Goal: Go to known website: Go to known website

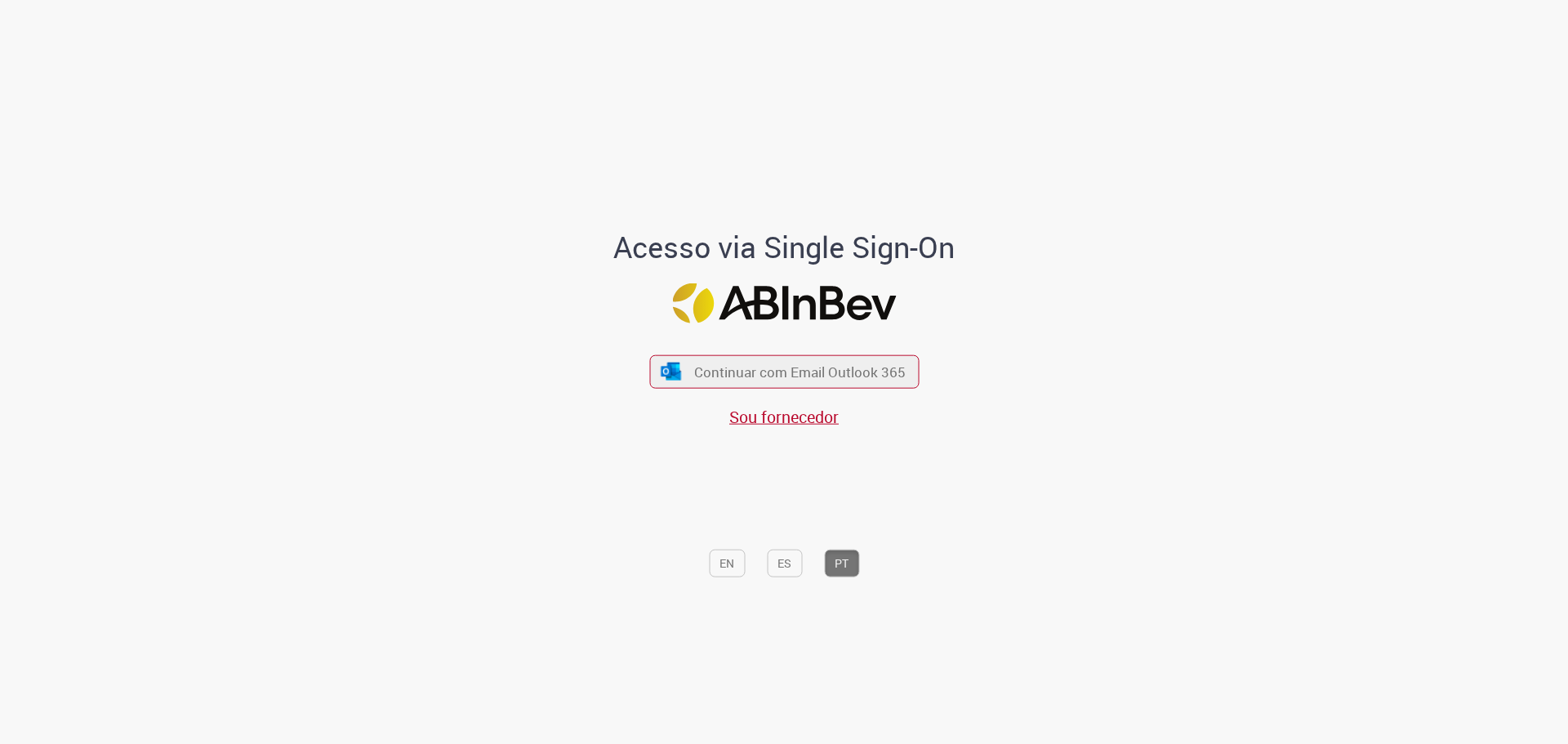
click at [738, 352] on div "Continuar com Email Outlook 365 Sou fornecedor" at bounding box center [784, 382] width 270 height 91
click at [738, 376] on span "Continuar com Email Outlook 365" at bounding box center [800, 371] width 215 height 19
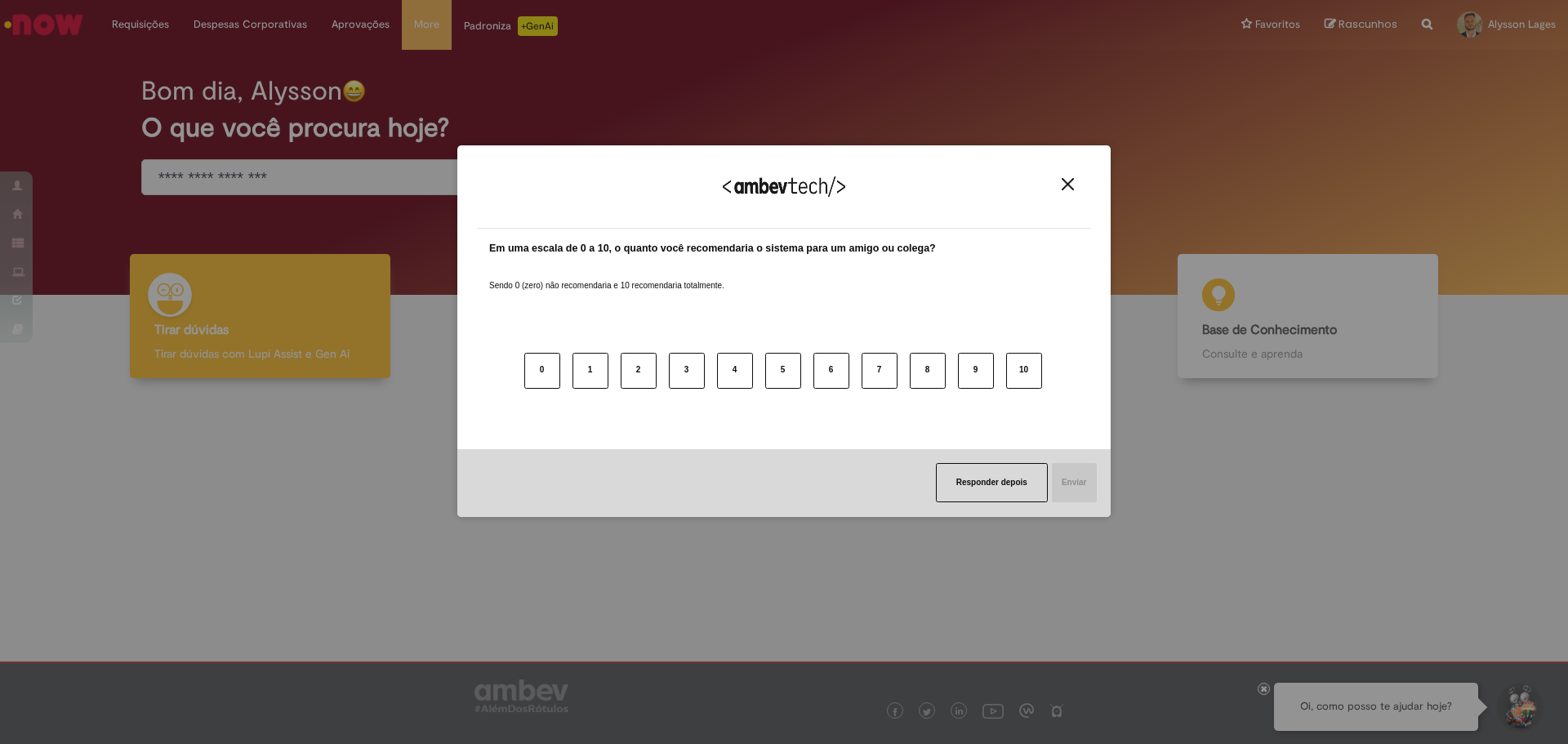
click at [1083, 180] on div "Agradecemos seu feedback!" at bounding box center [784, 196] width 614 height 64
click at [1076, 177] on div "Agradecemos seu feedback!" at bounding box center [784, 196] width 614 height 64
click at [1070, 174] on div "Agradecemos seu feedback!" at bounding box center [784, 196] width 614 height 64
click at [1068, 177] on button "Close" at bounding box center [1068, 184] width 22 height 13
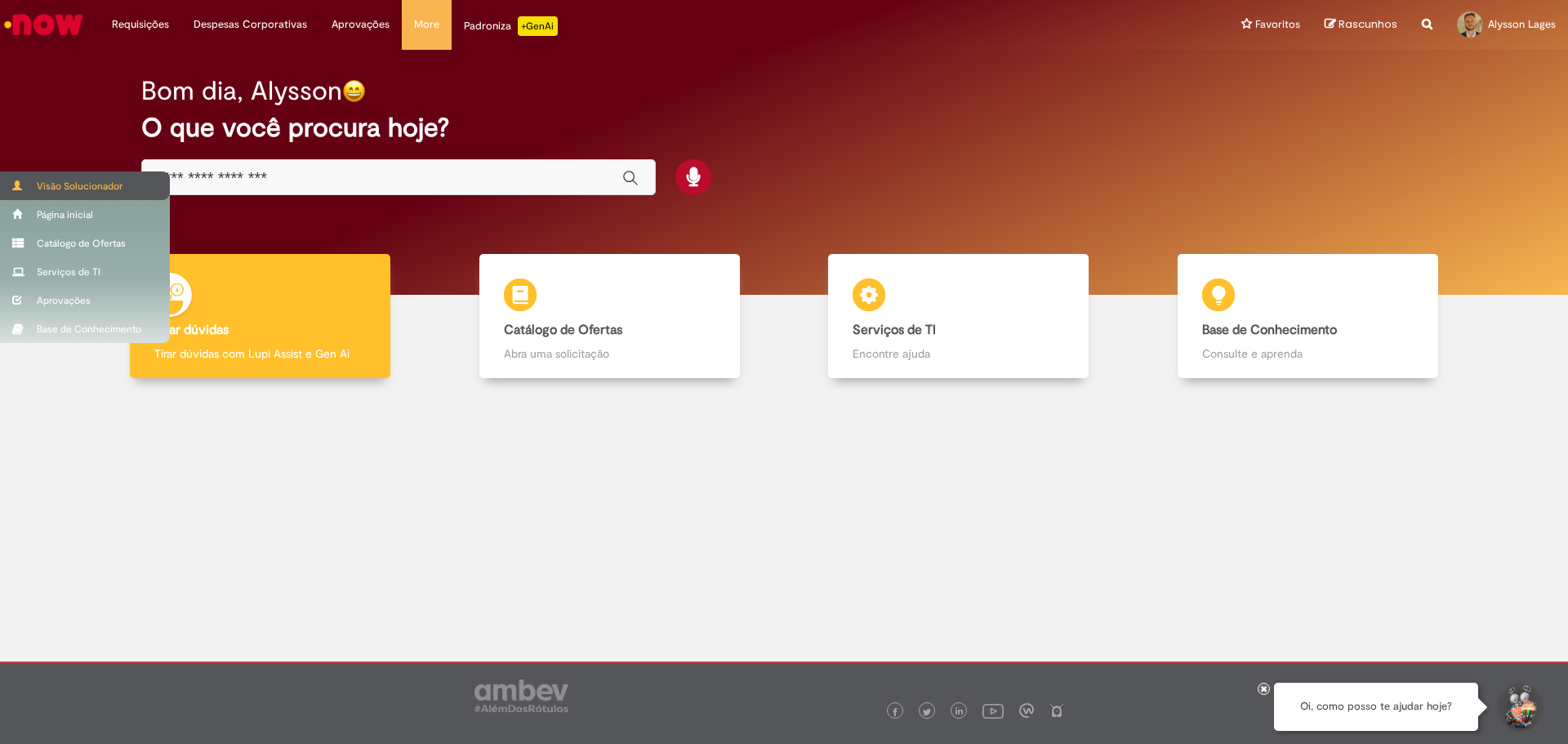
click at [7, 171] on div "Visão Solucionador" at bounding box center [84, 186] width 169 height 29
